Goal: Task Accomplishment & Management: Manage account settings

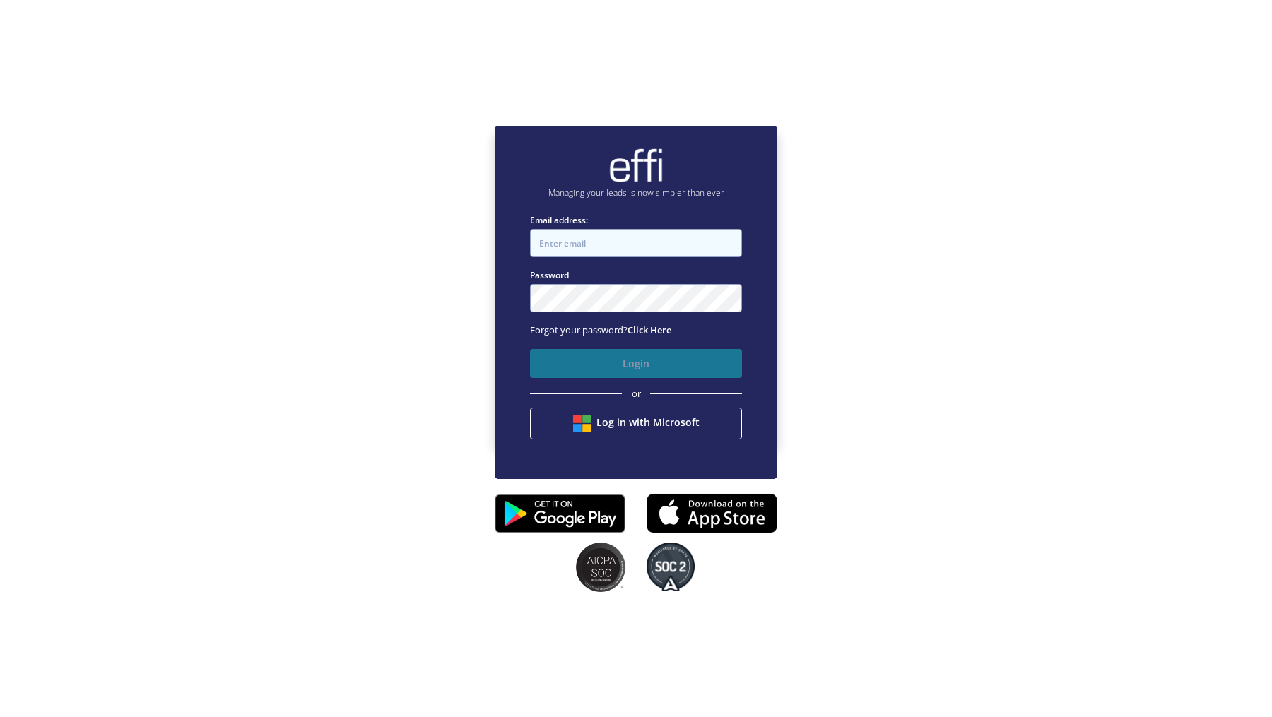
type input "andy.t+1@effi.com.au"
click at [593, 360] on button "Login" at bounding box center [636, 363] width 212 height 29
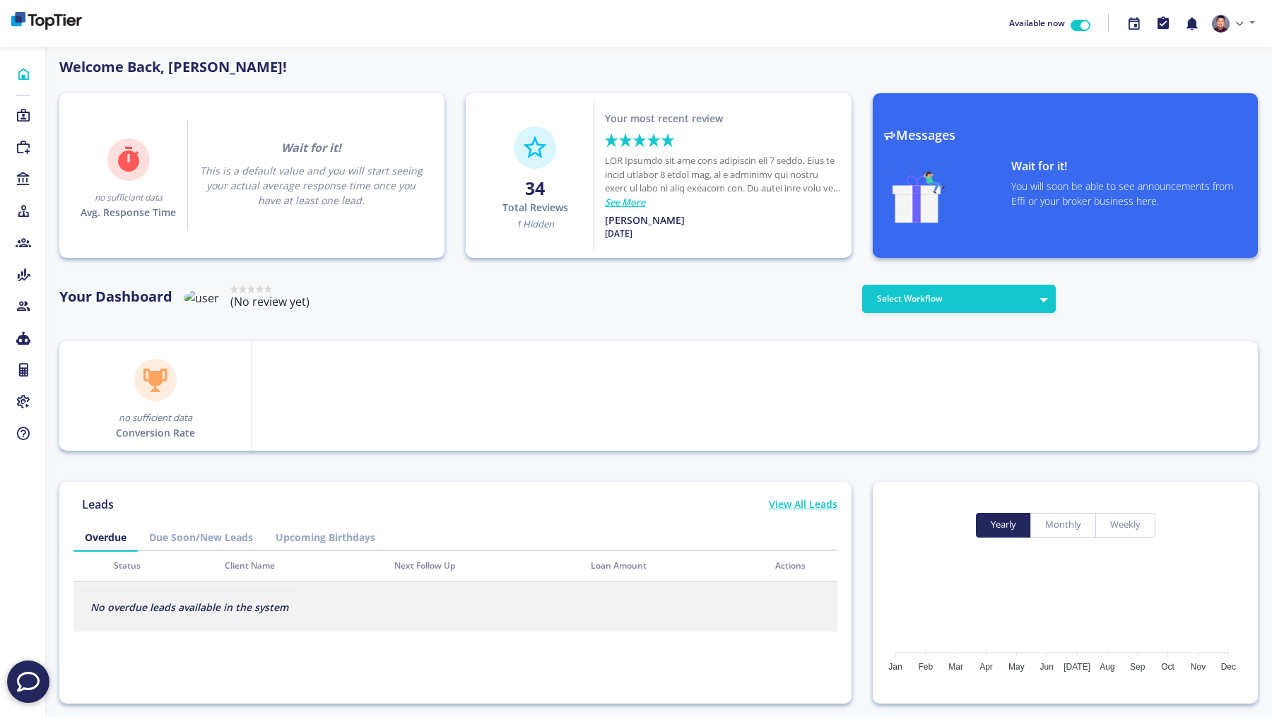
scroll to position [127, 226]
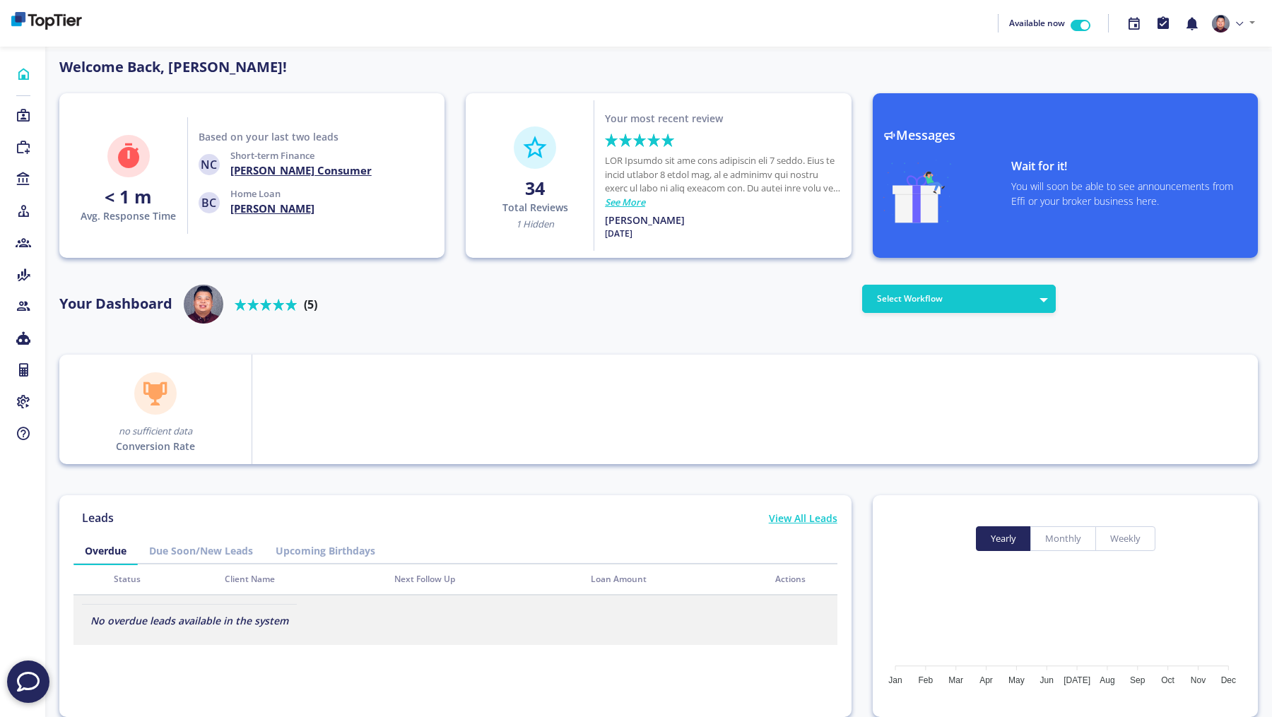
drag, startPoint x: 1106, startPoint y: 126, endPoint x: 975, endPoint y: 126, distance: 131.4
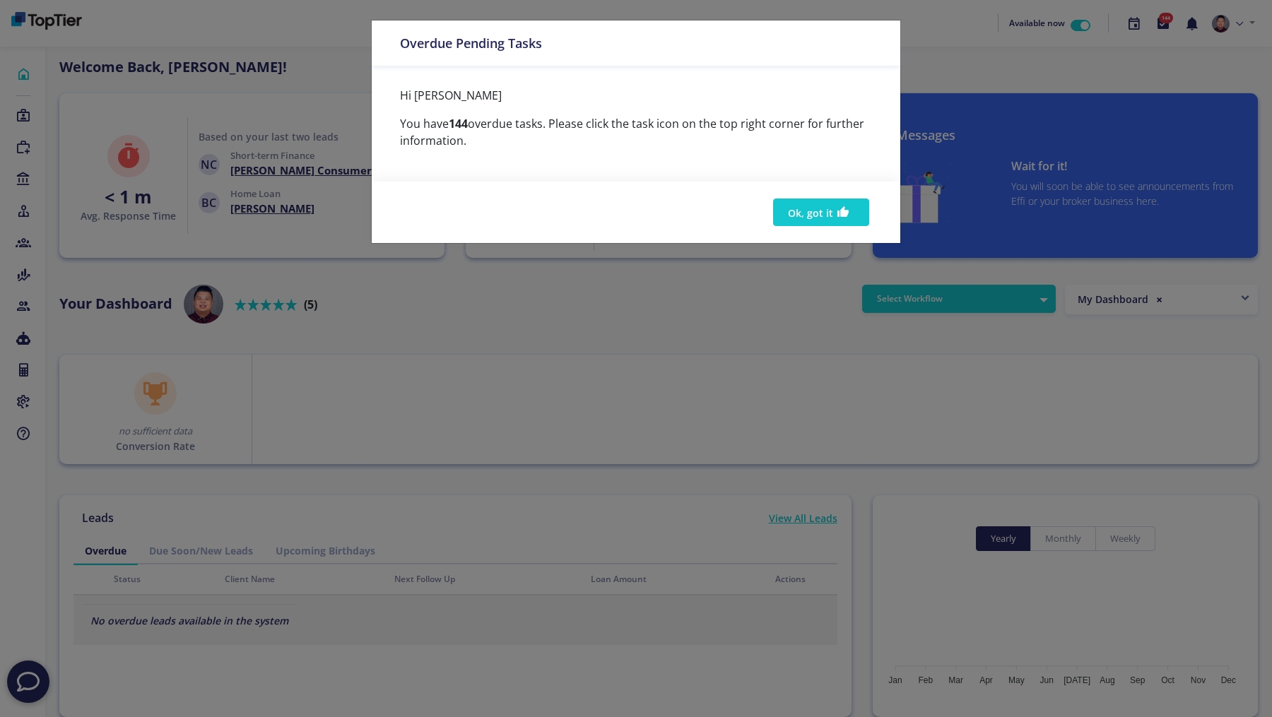
drag, startPoint x: 1102, startPoint y: 125, endPoint x: 947, endPoint y: 125, distance: 155.4
click at [947, 125] on html "Available now 144 Profile Billing Settings Sign Out Home Leads Purchase Leads L…" at bounding box center [636, 523] width 1272 height 1046
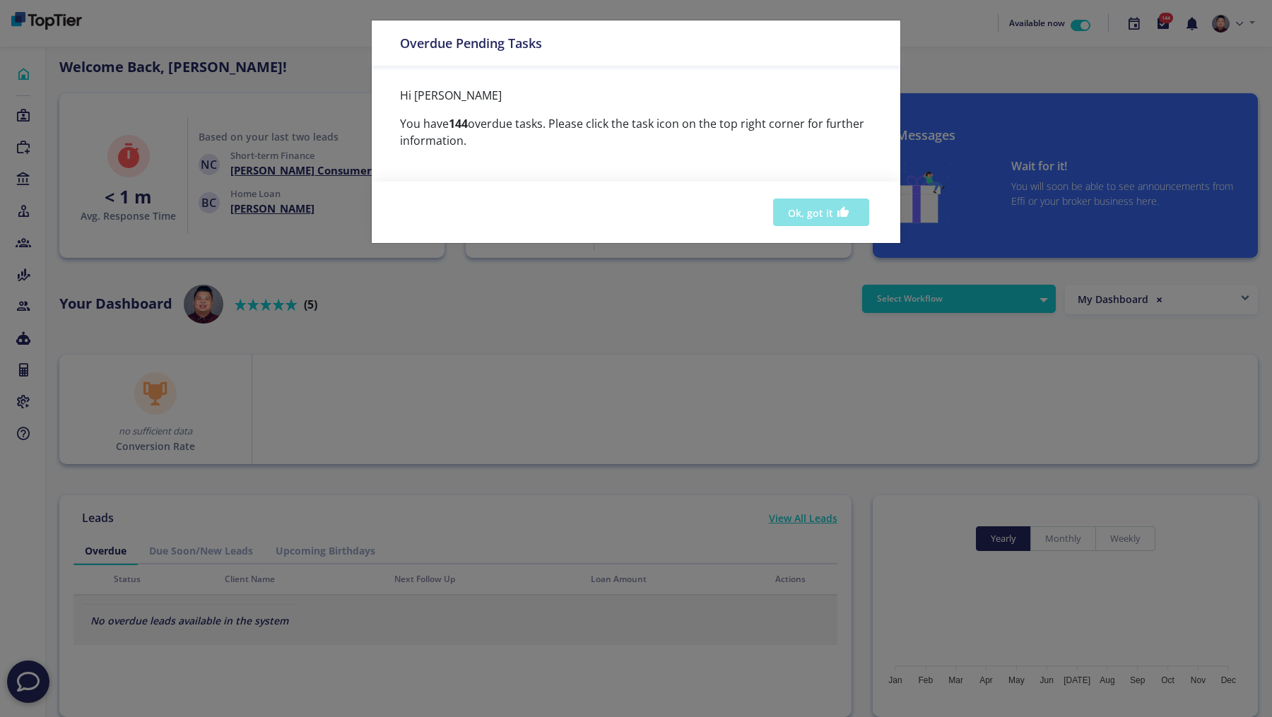
click at [807, 207] on button "Ok, got it" at bounding box center [821, 213] width 96 height 28
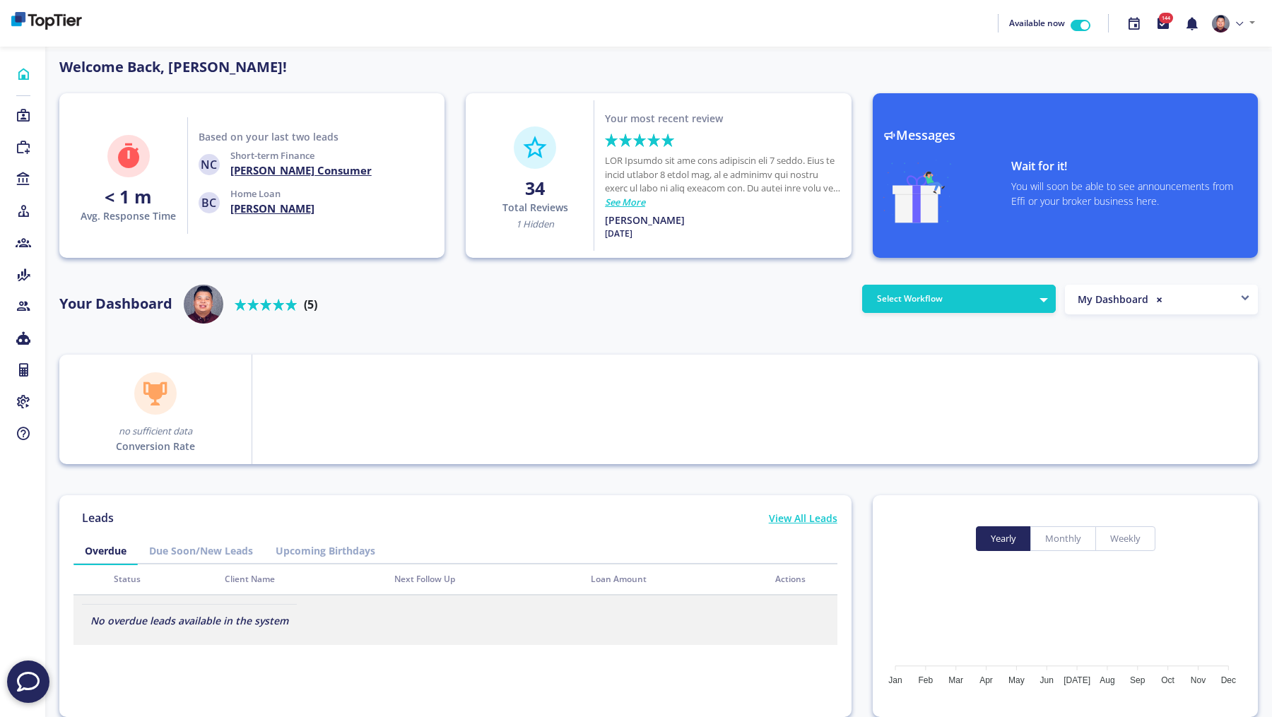
drag, startPoint x: 1098, startPoint y: 131, endPoint x: 964, endPoint y: 131, distance: 134.2
click at [964, 131] on html "Available now 144 Profile Billing Settings Sign Out Home Leads Purchase Leads L…" at bounding box center [636, 523] width 1272 height 1046
